Goal: Task Accomplishment & Management: Manage account settings

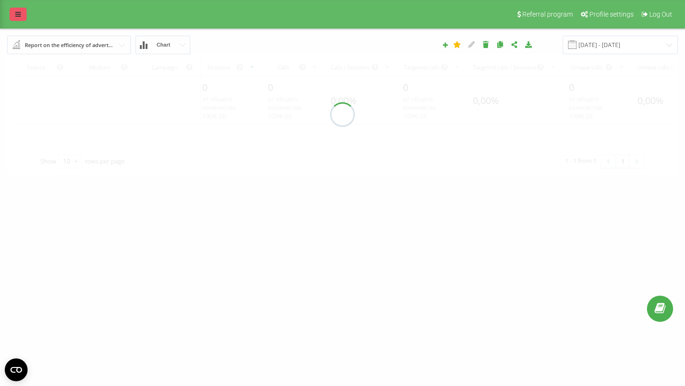
click at [15, 10] on link at bounding box center [18, 14] width 17 height 13
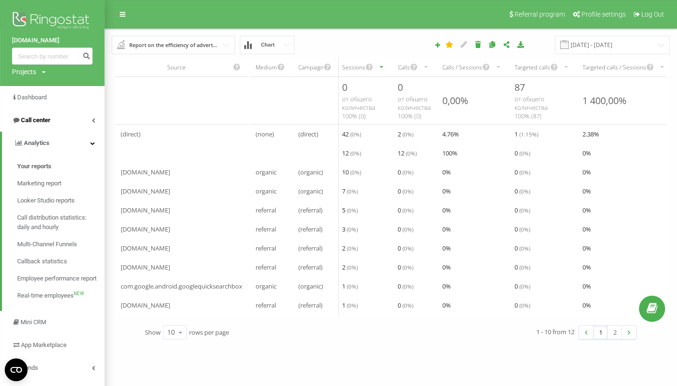
click at [57, 113] on link "Call center" at bounding box center [52, 120] width 105 height 23
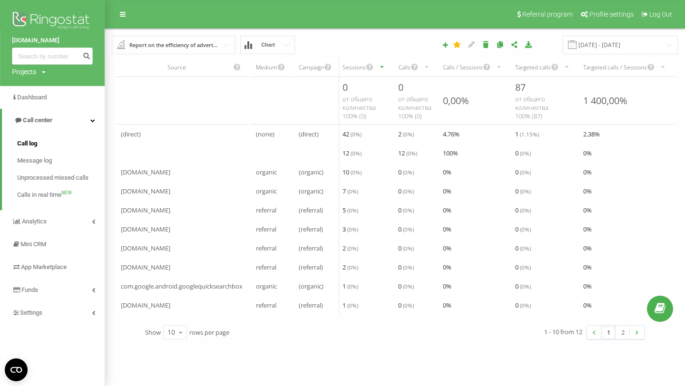
click at [52, 136] on link "Call log" at bounding box center [60, 143] width 87 height 17
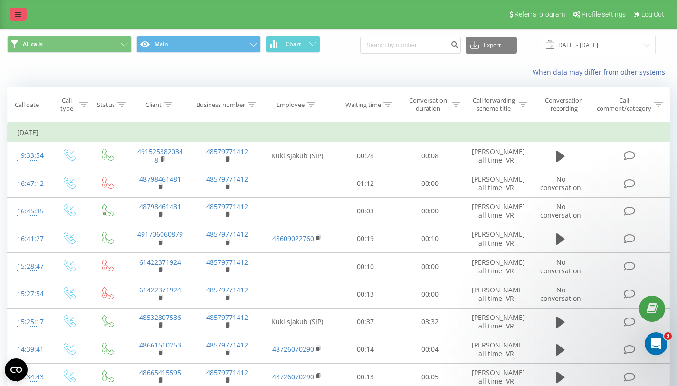
click at [18, 10] on link at bounding box center [18, 14] width 17 height 13
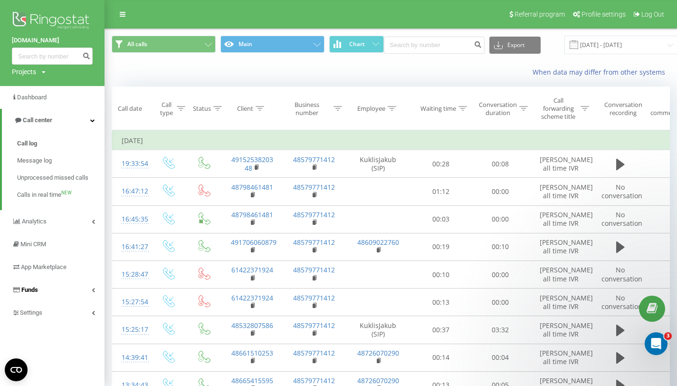
click at [78, 301] on link "Funds" at bounding box center [52, 290] width 105 height 23
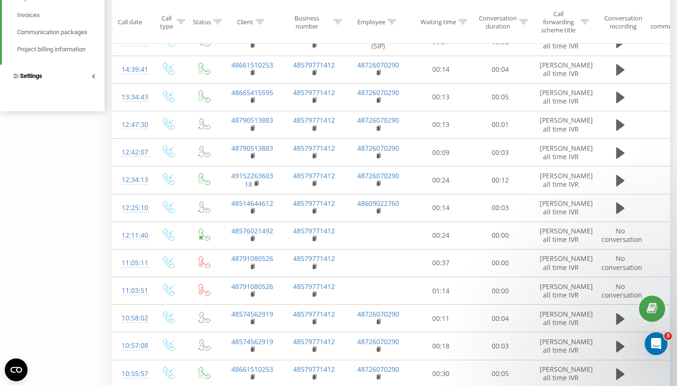
click at [75, 86] on link "Settings" at bounding box center [52, 76] width 105 height 23
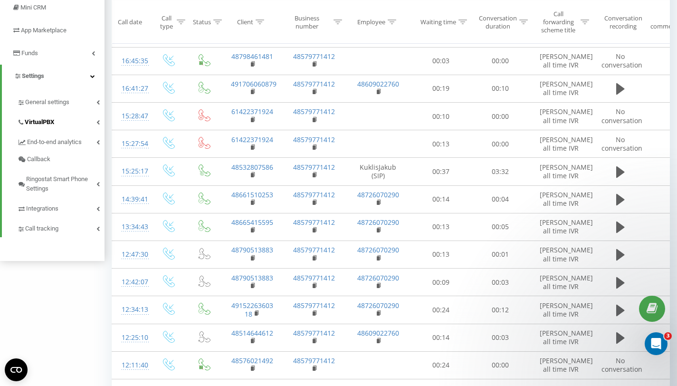
click at [75, 122] on link "VirtualPBX" at bounding box center [60, 121] width 87 height 20
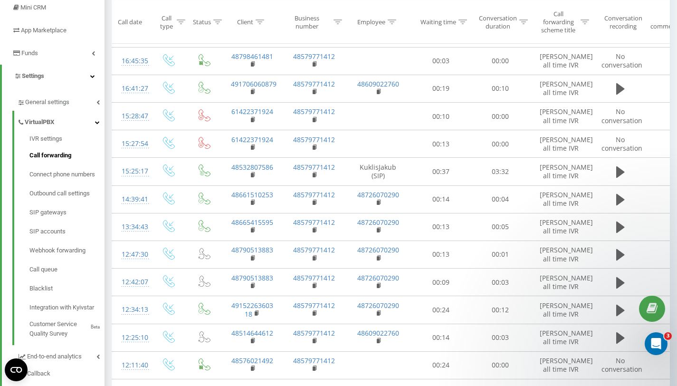
click at [69, 151] on span "Call forwarding" at bounding box center [50, 156] width 42 height 10
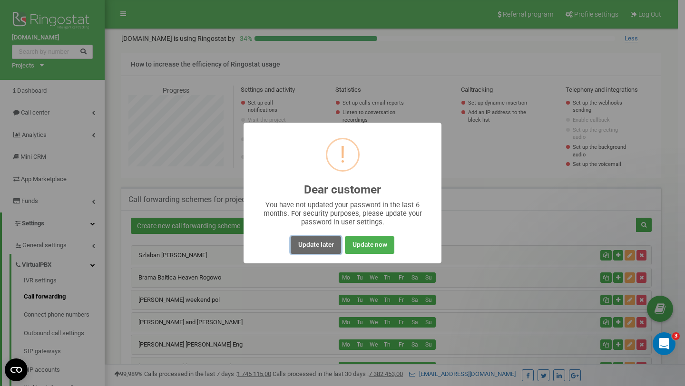
click at [333, 248] on button "Update later" at bounding box center [315, 245] width 50 height 18
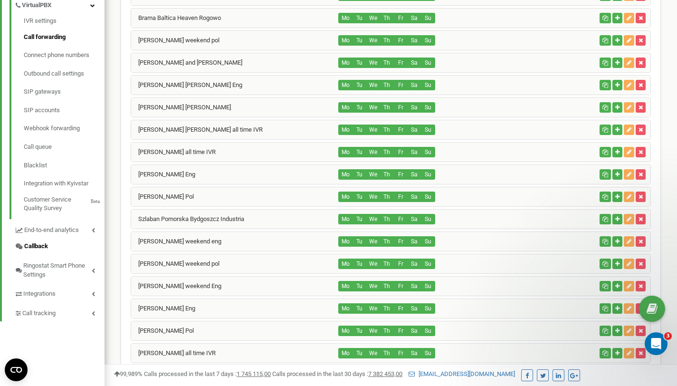
scroll to position [265, 0]
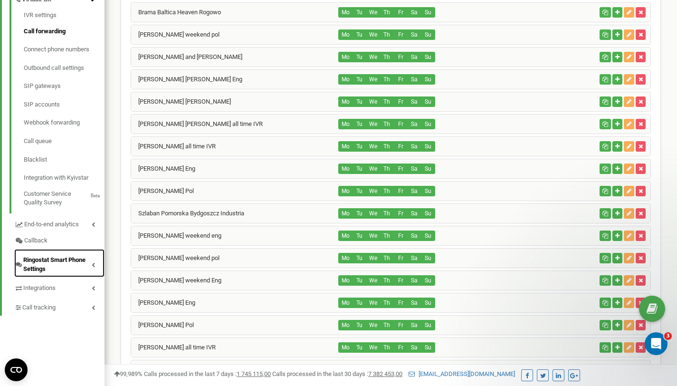
click at [52, 269] on span "Ringostat Smart Phone Settings" at bounding box center [57, 265] width 68 height 18
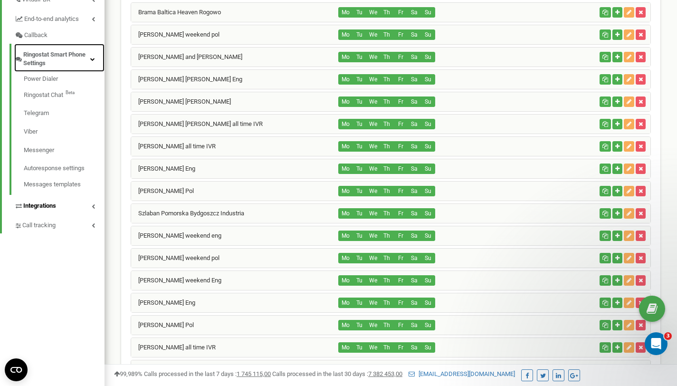
scroll to position [170, 0]
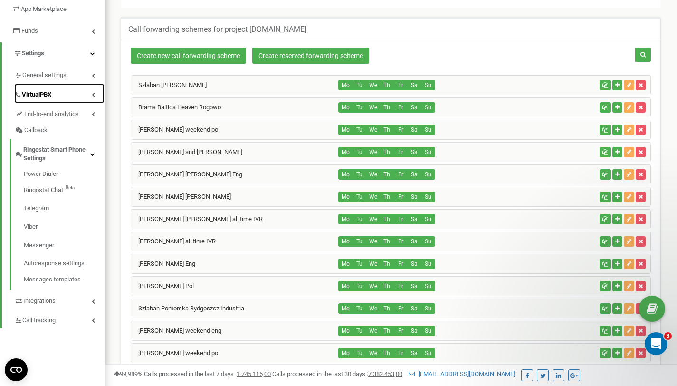
click at [62, 93] on link "VirtualPBX" at bounding box center [59, 93] width 90 height 19
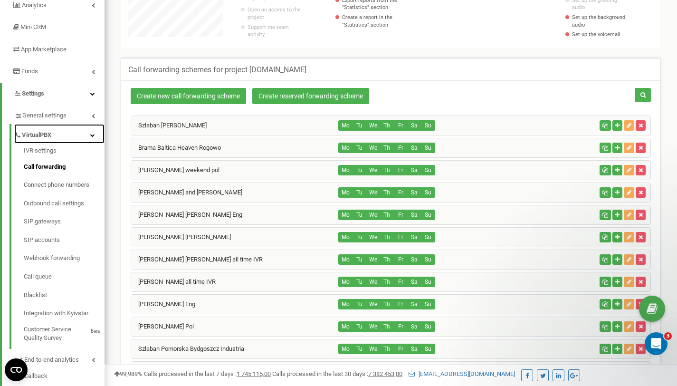
scroll to position [111, 0]
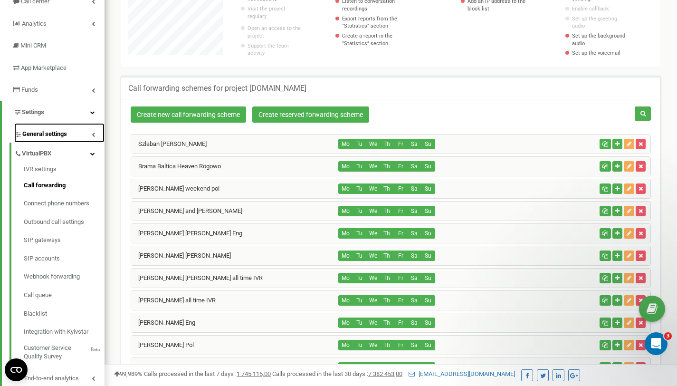
click at [64, 130] on span "General settings" at bounding box center [44, 134] width 45 height 9
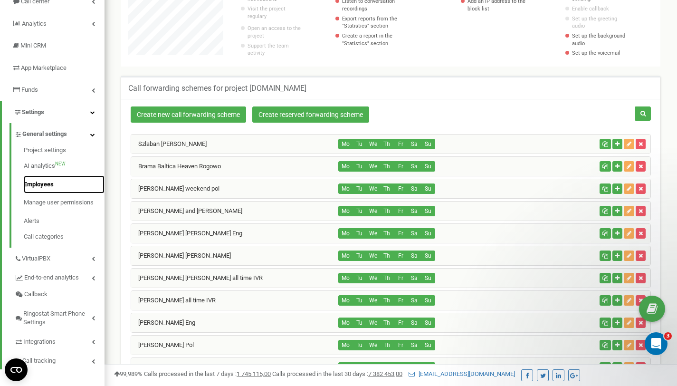
click at [65, 181] on link "Employees" at bounding box center [64, 184] width 81 height 19
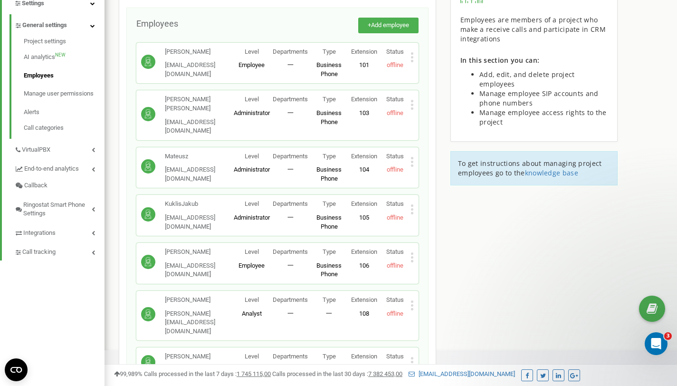
click at [411, 157] on icon at bounding box center [412, 162] width 3 height 10
click at [419, 174] on icon at bounding box center [419, 177] width 7 height 7
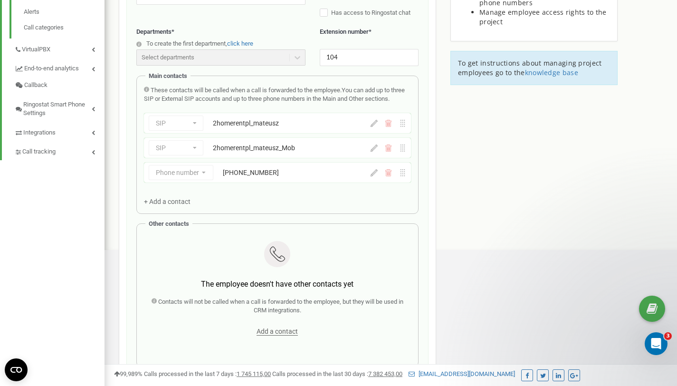
scroll to position [342, 0]
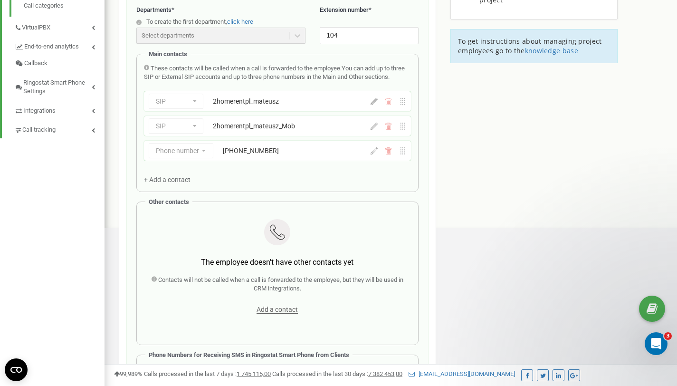
click at [374, 105] on icon at bounding box center [374, 101] width 7 height 7
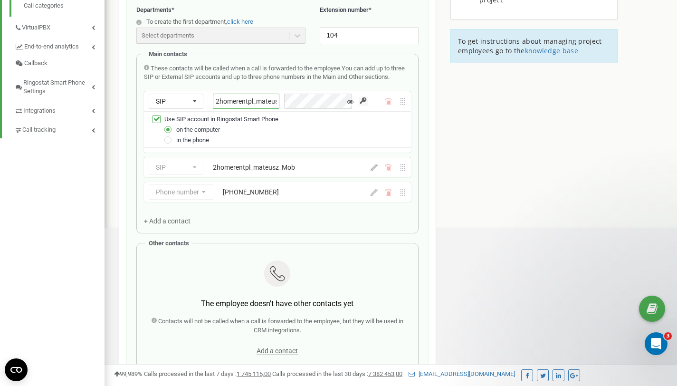
click at [264, 109] on input "2homerentpl_mateusz" at bounding box center [246, 101] width 67 height 15
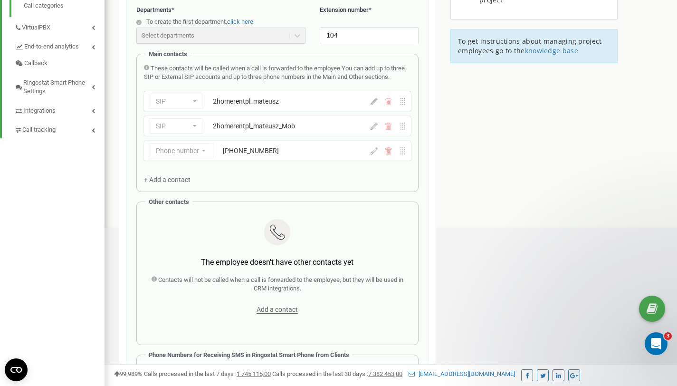
click at [372, 130] on icon at bounding box center [374, 126] width 7 height 7
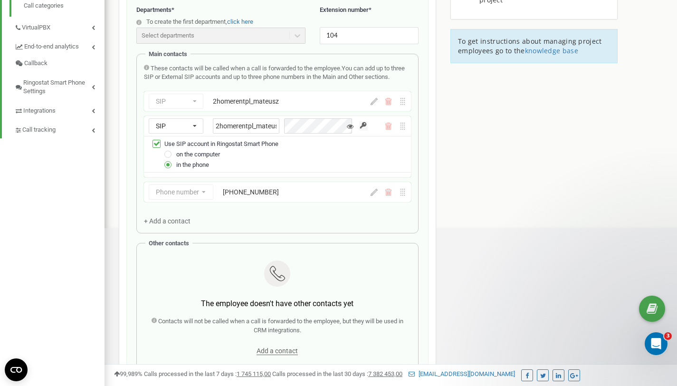
click at [375, 105] on icon at bounding box center [374, 101] width 7 height 7
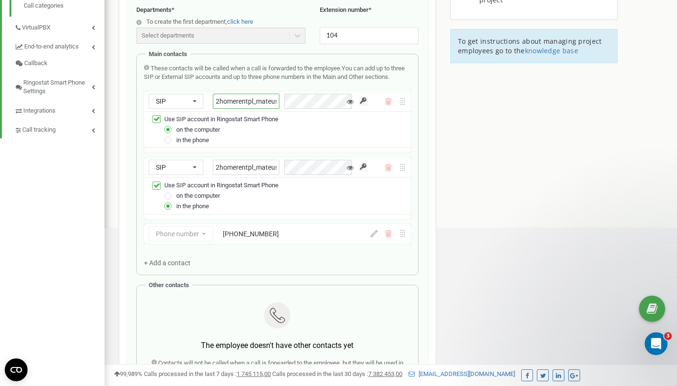
click at [261, 109] on input "2homerentpl_mateusz" at bounding box center [246, 101] width 67 height 15
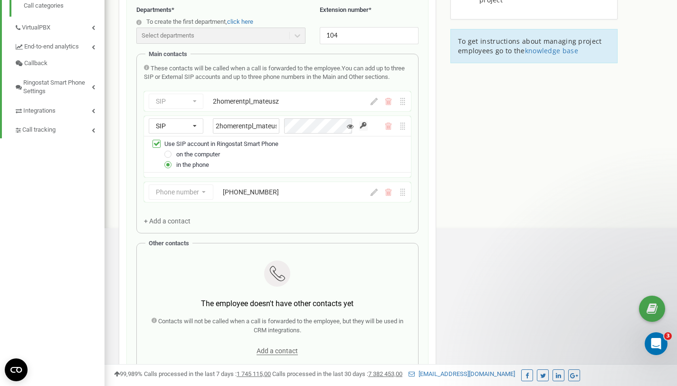
click at [364, 131] on input "button" at bounding box center [363, 126] width 8 height 10
click at [376, 105] on icon at bounding box center [374, 101] width 7 height 7
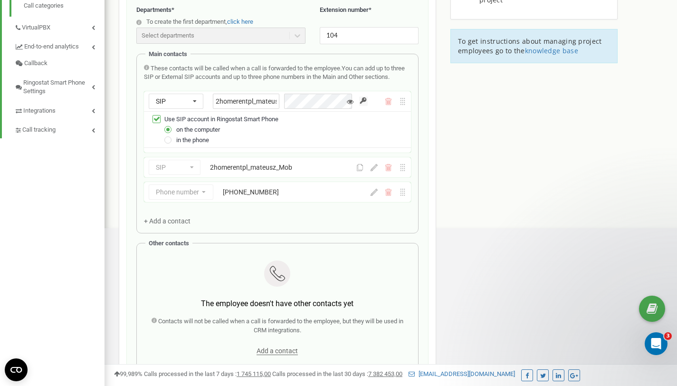
click at [365, 106] on input "button" at bounding box center [363, 102] width 8 height 10
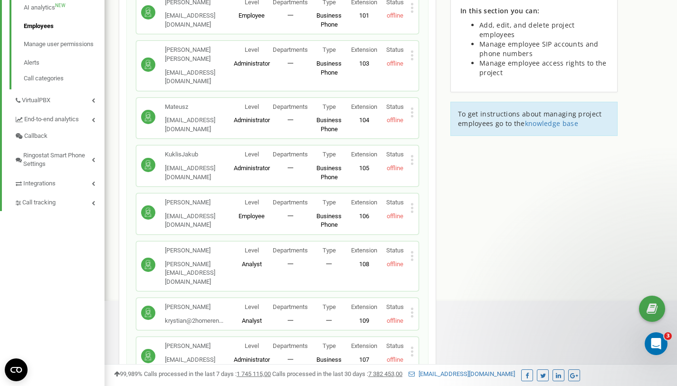
scroll to position [189, 0]
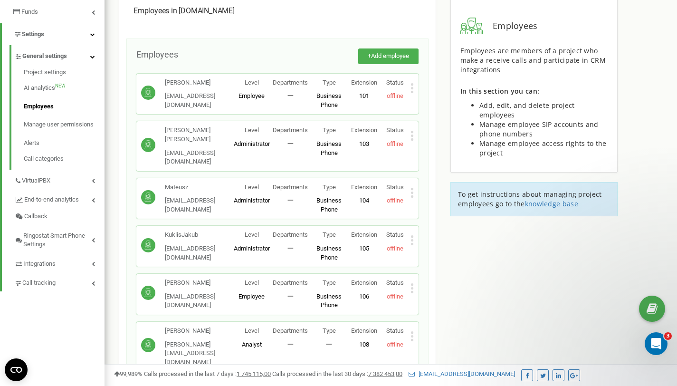
click at [411, 188] on icon at bounding box center [412, 193] width 3 height 10
click at [435, 201] on div "Edit" at bounding box center [445, 208] width 68 height 15
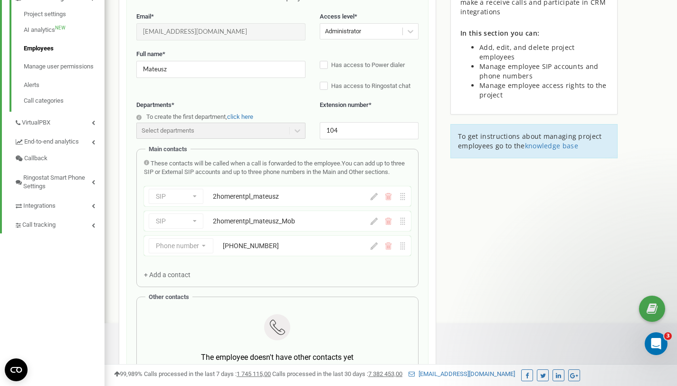
scroll to position [249, 0]
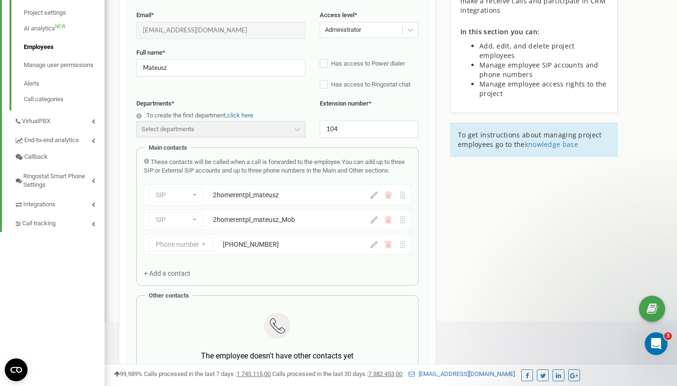
click at [376, 199] on icon at bounding box center [374, 195] width 7 height 7
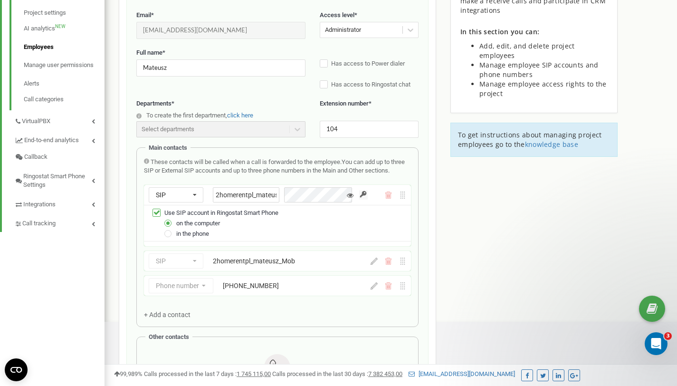
click at [361, 200] on input "button" at bounding box center [363, 195] width 8 height 10
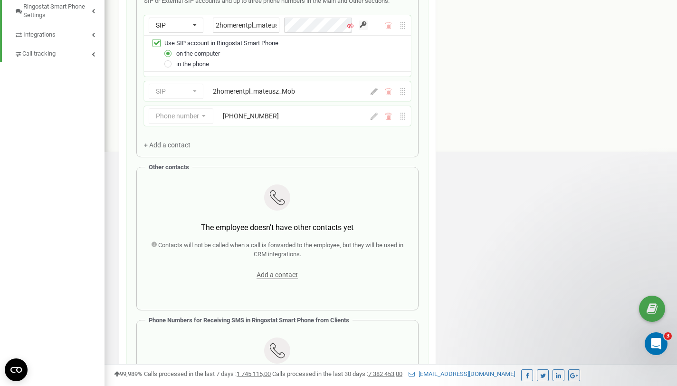
scroll to position [363, 0]
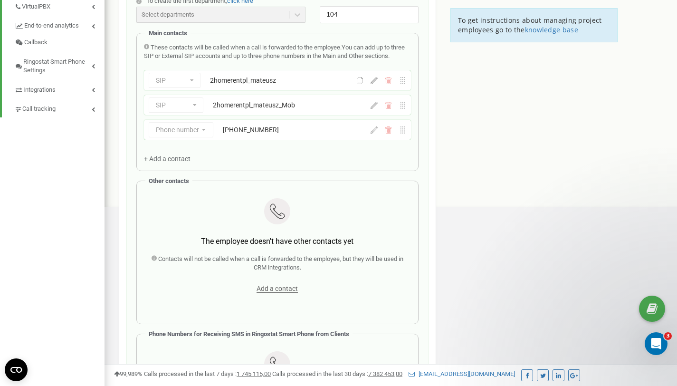
click at [291, 85] on div "2homerentpl_mateusz" at bounding box center [272, 81] width 125 height 10
click at [372, 84] on icon at bounding box center [374, 80] width 7 height 7
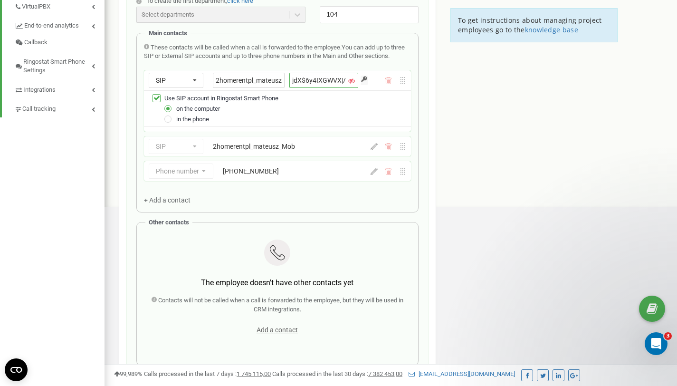
click at [344, 88] on input "jdX$6y4IXGWVX|/X" at bounding box center [324, 80] width 69 height 15
click at [332, 87] on input "jdX$6y4IXGWVX|/X" at bounding box center [324, 80] width 69 height 15
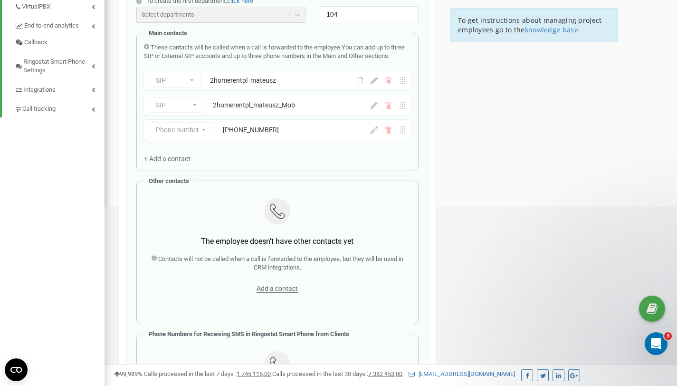
click at [374, 84] on icon at bounding box center [374, 80] width 7 height 7
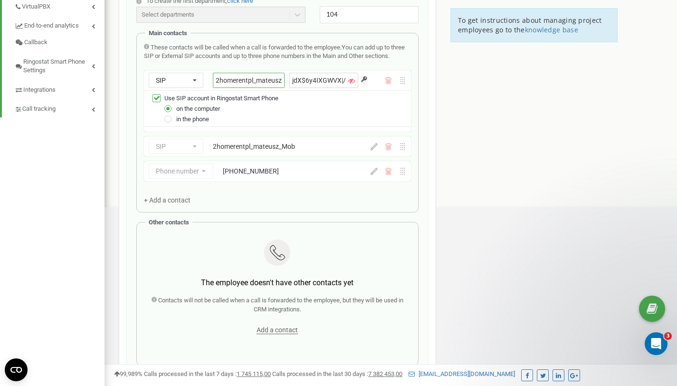
click at [264, 88] on input "2homerentpl_mateusz" at bounding box center [249, 80] width 72 height 15
click at [265, 88] on input "2homerentpl_mateusz" at bounding box center [249, 80] width 72 height 15
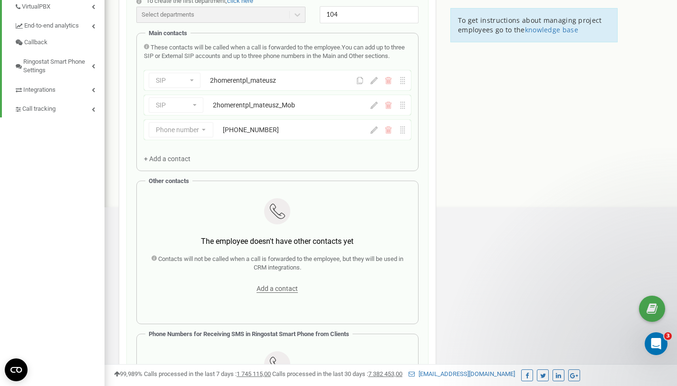
click at [371, 90] on div "SIP Phone number SIP External SIP 2homerentpl_mateusz" at bounding box center [277, 80] width 267 height 20
click at [374, 84] on icon at bounding box center [374, 80] width 7 height 7
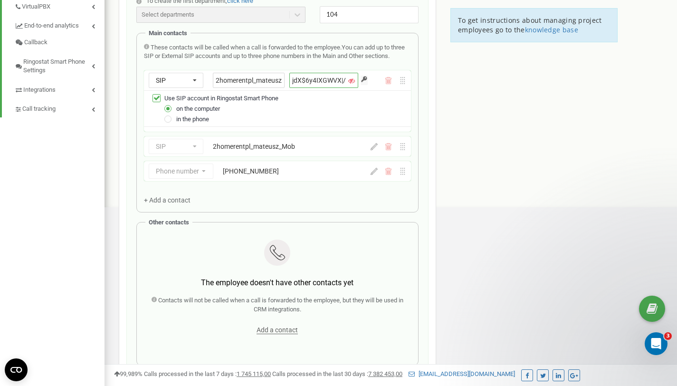
click at [338, 88] on input "jdX$6y4IXGWVX|/X" at bounding box center [324, 80] width 69 height 15
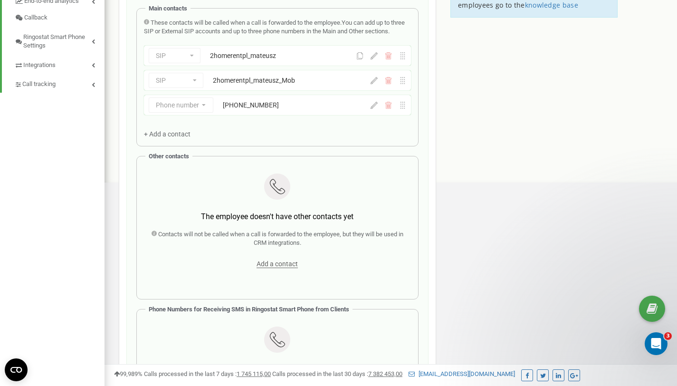
scroll to position [0, 0]
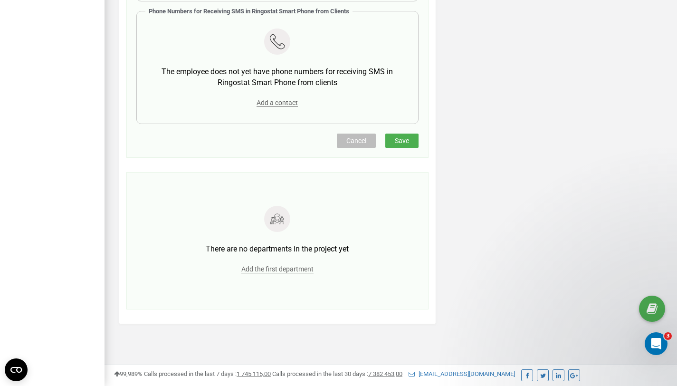
click at [403, 145] on button "Save" at bounding box center [402, 141] width 33 height 14
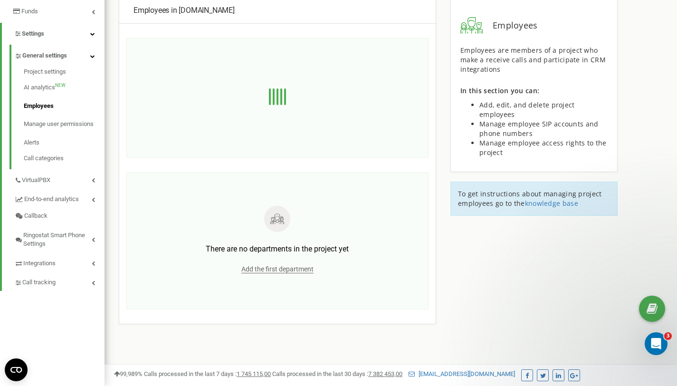
scroll to position [190, 0]
